Goal: Task Accomplishment & Management: Understand process/instructions

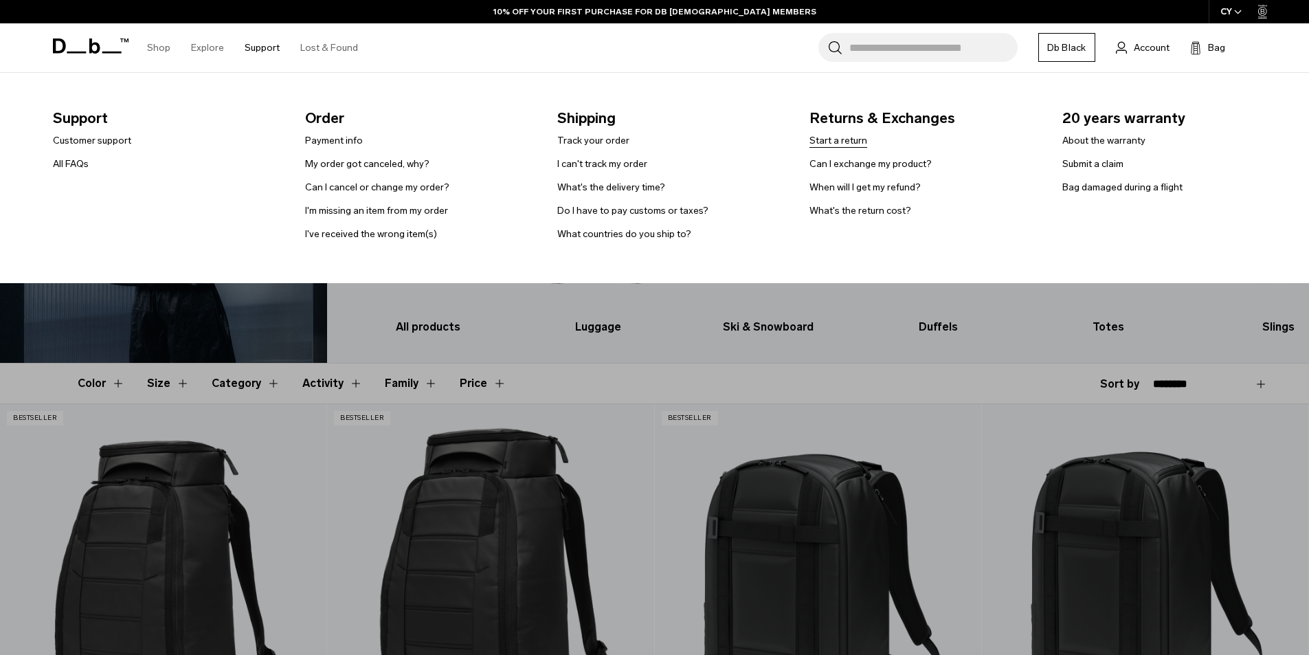
click at [822, 141] on link "Start a return" at bounding box center [839, 140] width 58 height 14
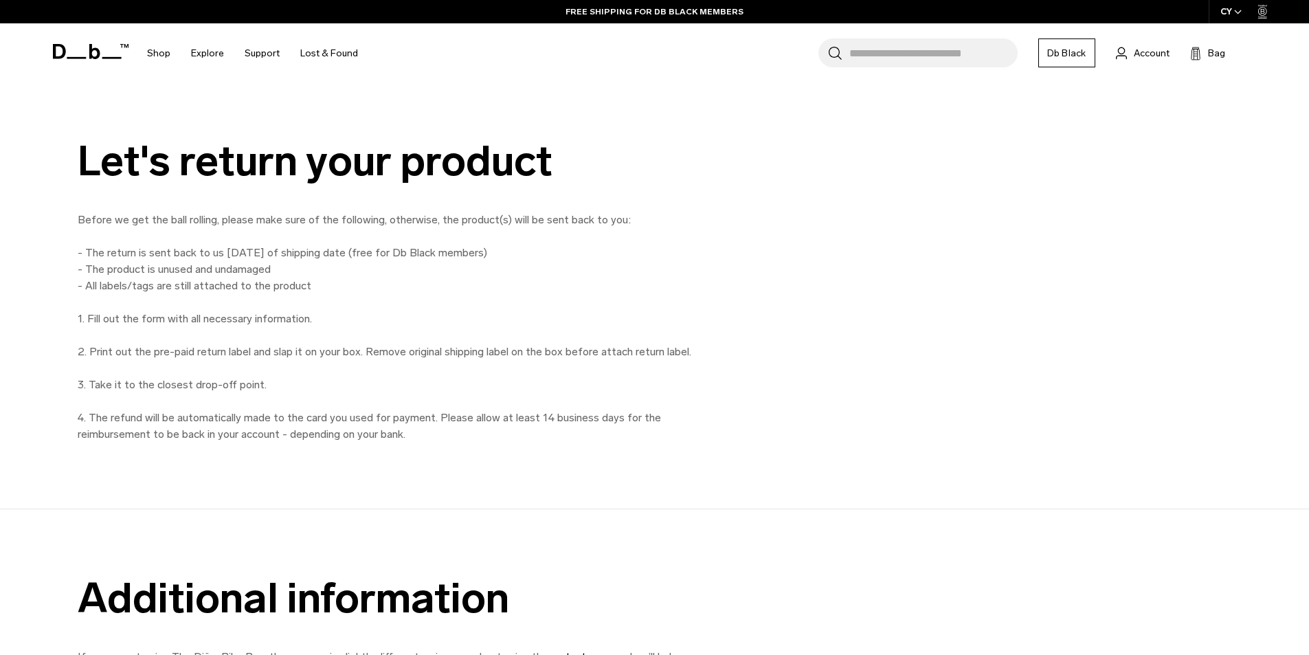
drag, startPoint x: 517, startPoint y: 252, endPoint x: 90, endPoint y: 257, distance: 426.8
click at [90, 257] on p "Before we get the ball rolling, please make sure of the following, otherwise, t…" at bounding box center [387, 327] width 619 height 231
click at [681, 258] on p "Before we get the ball rolling, please make sure of the following, otherwise, t…" at bounding box center [387, 327] width 619 height 231
click at [1143, 51] on span "Account" at bounding box center [1152, 53] width 36 height 14
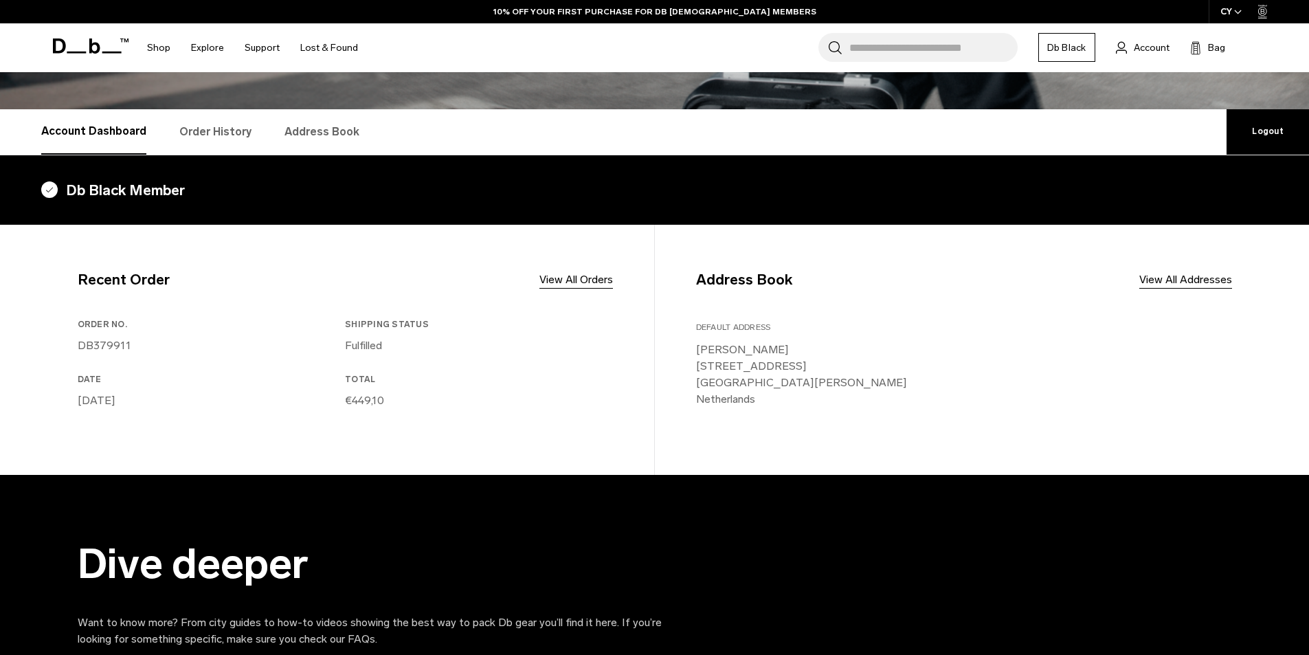
scroll to position [206, 0]
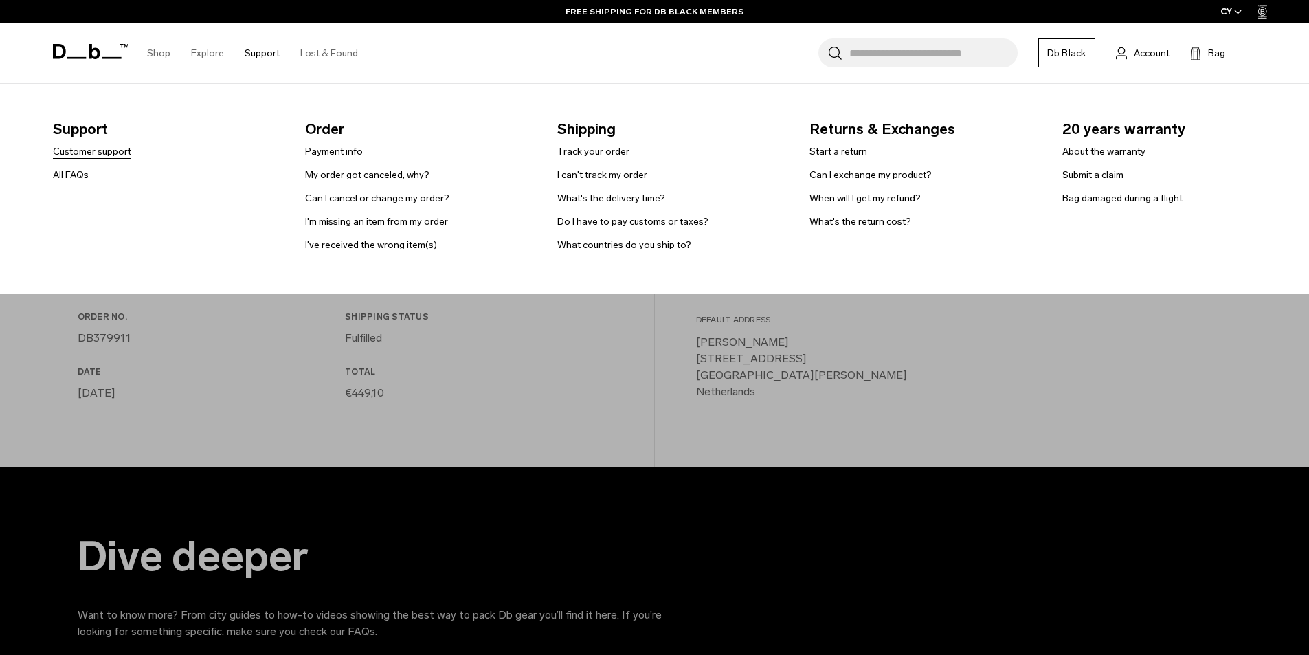
click at [109, 148] on link "Customer support" at bounding box center [92, 151] width 78 height 14
